Goal: Information Seeking & Learning: Learn about a topic

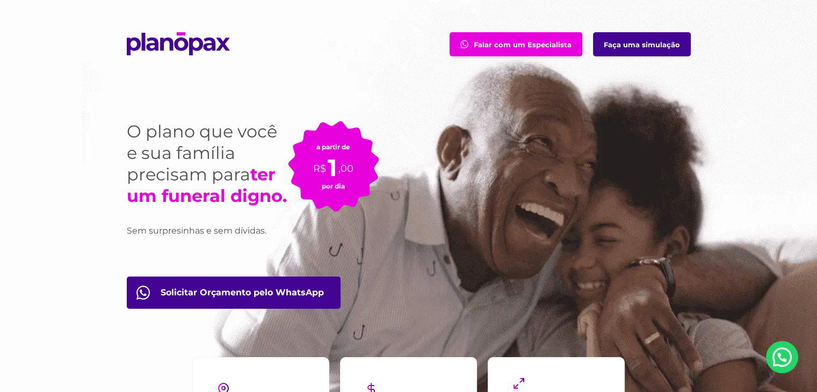
click at [639, 47] on link "Faça uma simulação" at bounding box center [642, 44] width 98 height 24
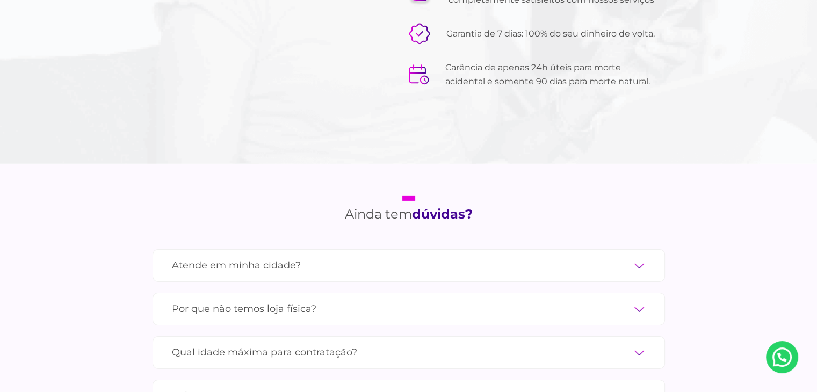
scroll to position [3597, 0]
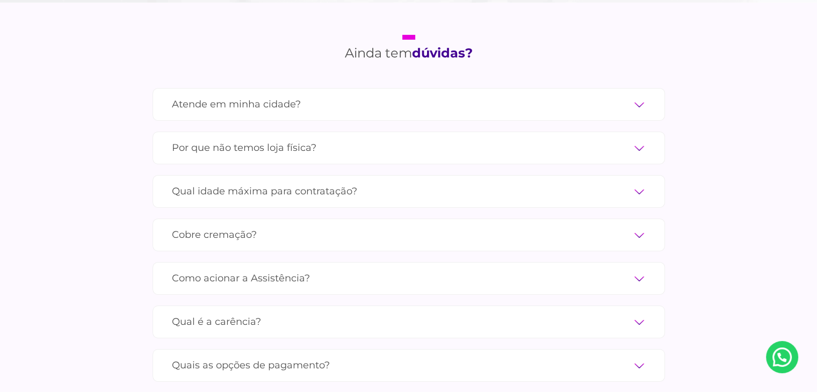
click at [635, 182] on label "Qual idade máxima para contratação?" at bounding box center [409, 191] width 474 height 19
click at [0, 0] on input "Qual idade máxima para contratação?" at bounding box center [0, 0] width 0 height 0
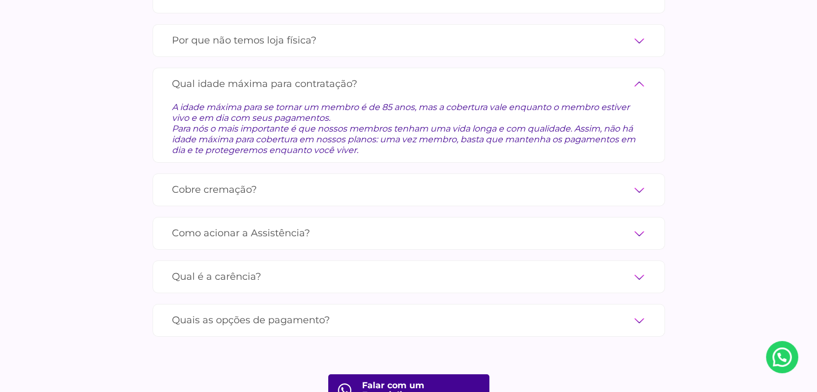
scroll to position [3758, 0]
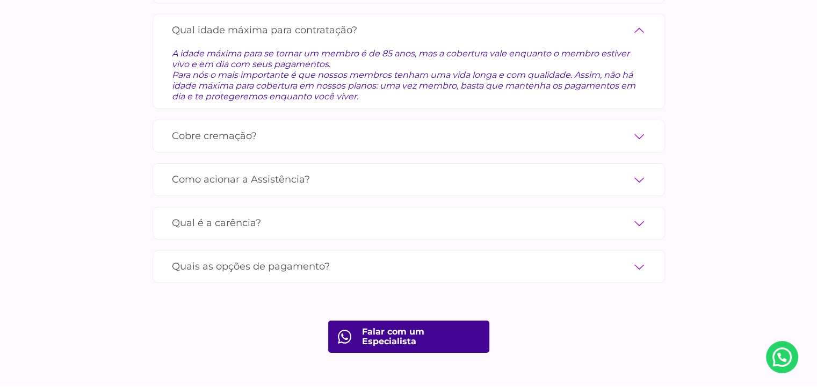
click at [642, 127] on label "Cobre cremação?" at bounding box center [409, 136] width 474 height 19
click at [0, 0] on input "Cobre cremação?" at bounding box center [0, 0] width 0 height 0
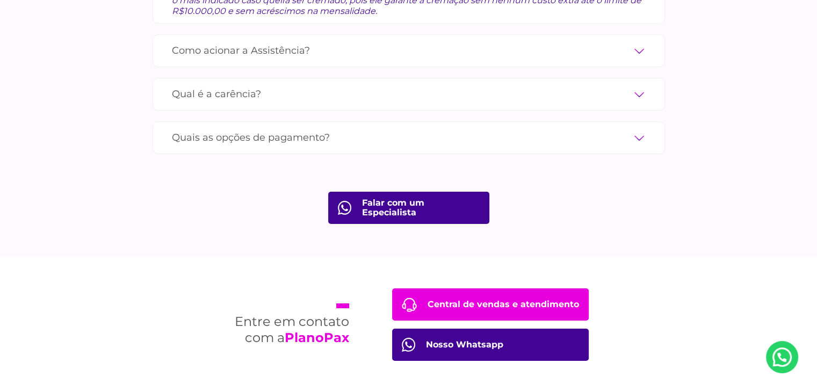
scroll to position [3812, 0]
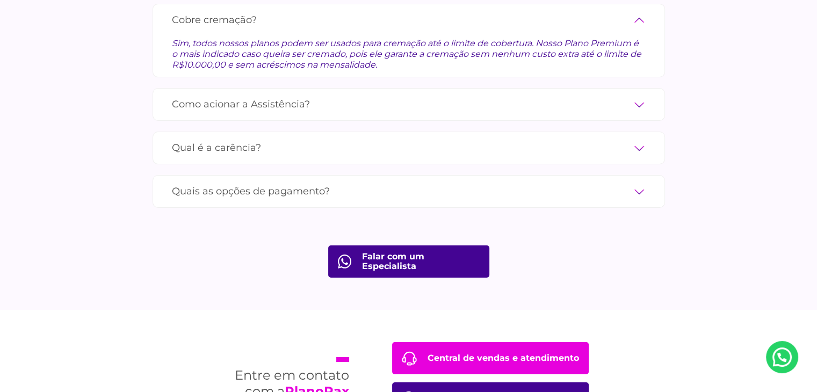
click at [631, 95] on label "Como acionar a Assistência?" at bounding box center [409, 104] width 474 height 19
click at [0, 0] on input "Como acionar a Assistência?" at bounding box center [0, 0] width 0 height 0
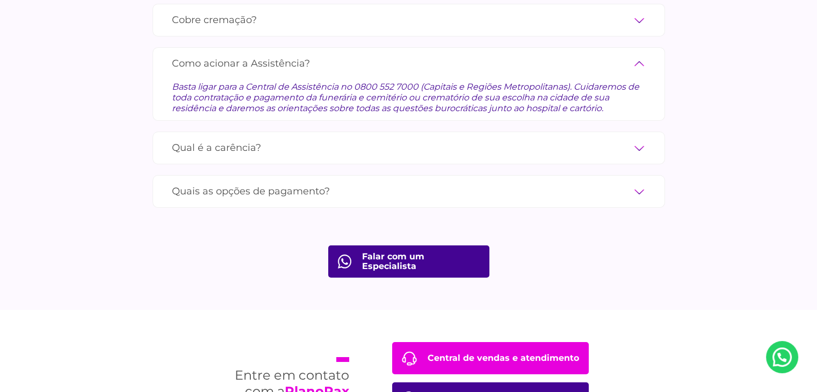
click at [637, 139] on label "Qual é a carência?" at bounding box center [409, 148] width 474 height 19
click at [0, 0] on input "Qual é a carência?" at bounding box center [0, 0] width 0 height 0
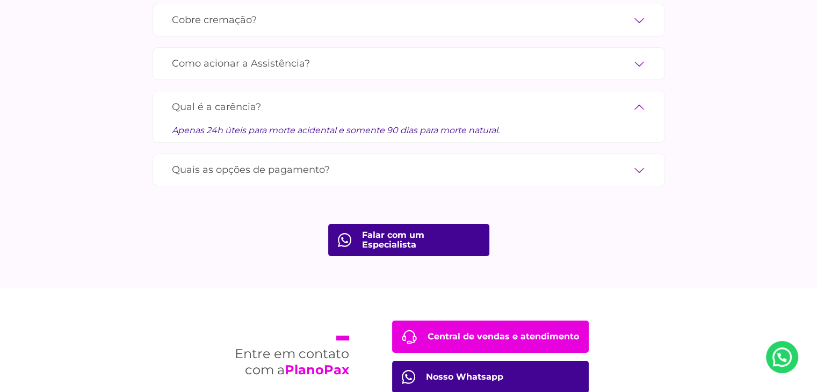
scroll to position [3866, 0]
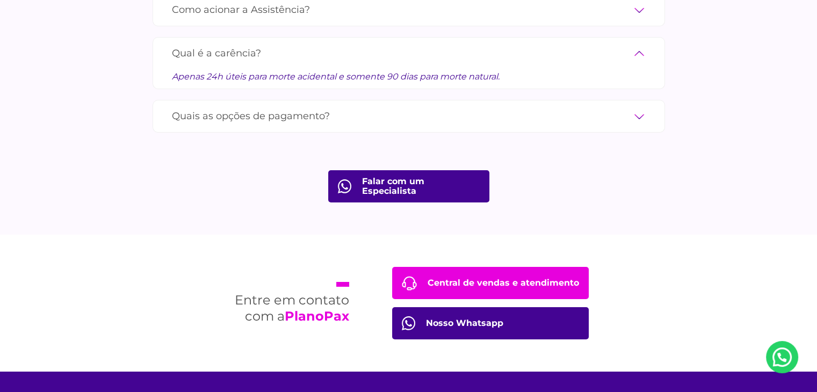
click at [638, 107] on label "Quais as opções de pagamento?" at bounding box center [409, 116] width 474 height 19
click at [0, 0] on input "Quais as opções de pagamento?" at bounding box center [0, 0] width 0 height 0
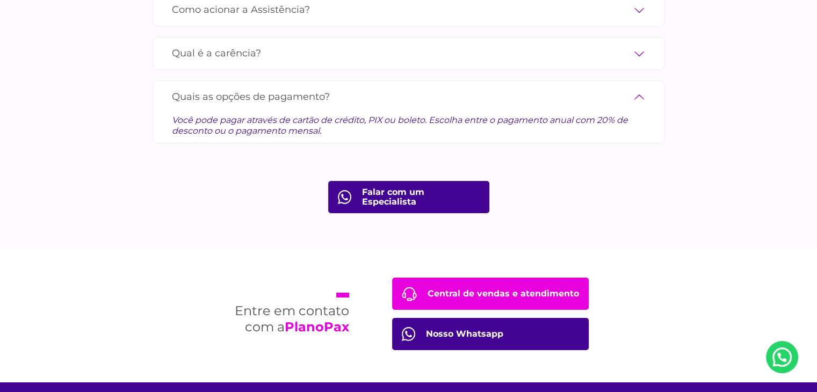
scroll to position [3955, 0]
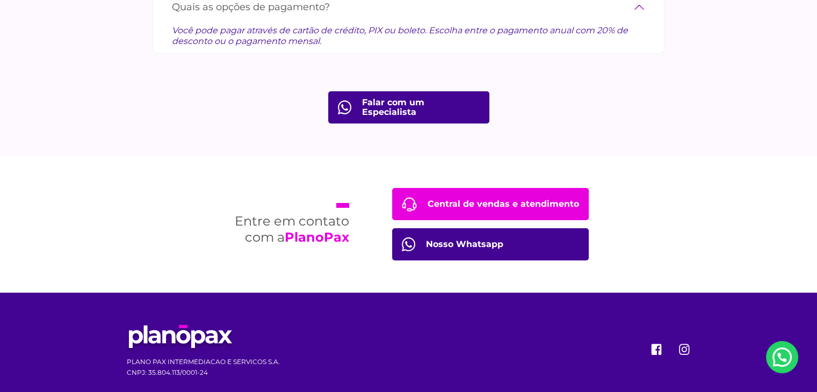
click at [484, 230] on link "Nosso Whatsapp" at bounding box center [490, 244] width 197 height 32
